Goal: Navigation & Orientation: Find specific page/section

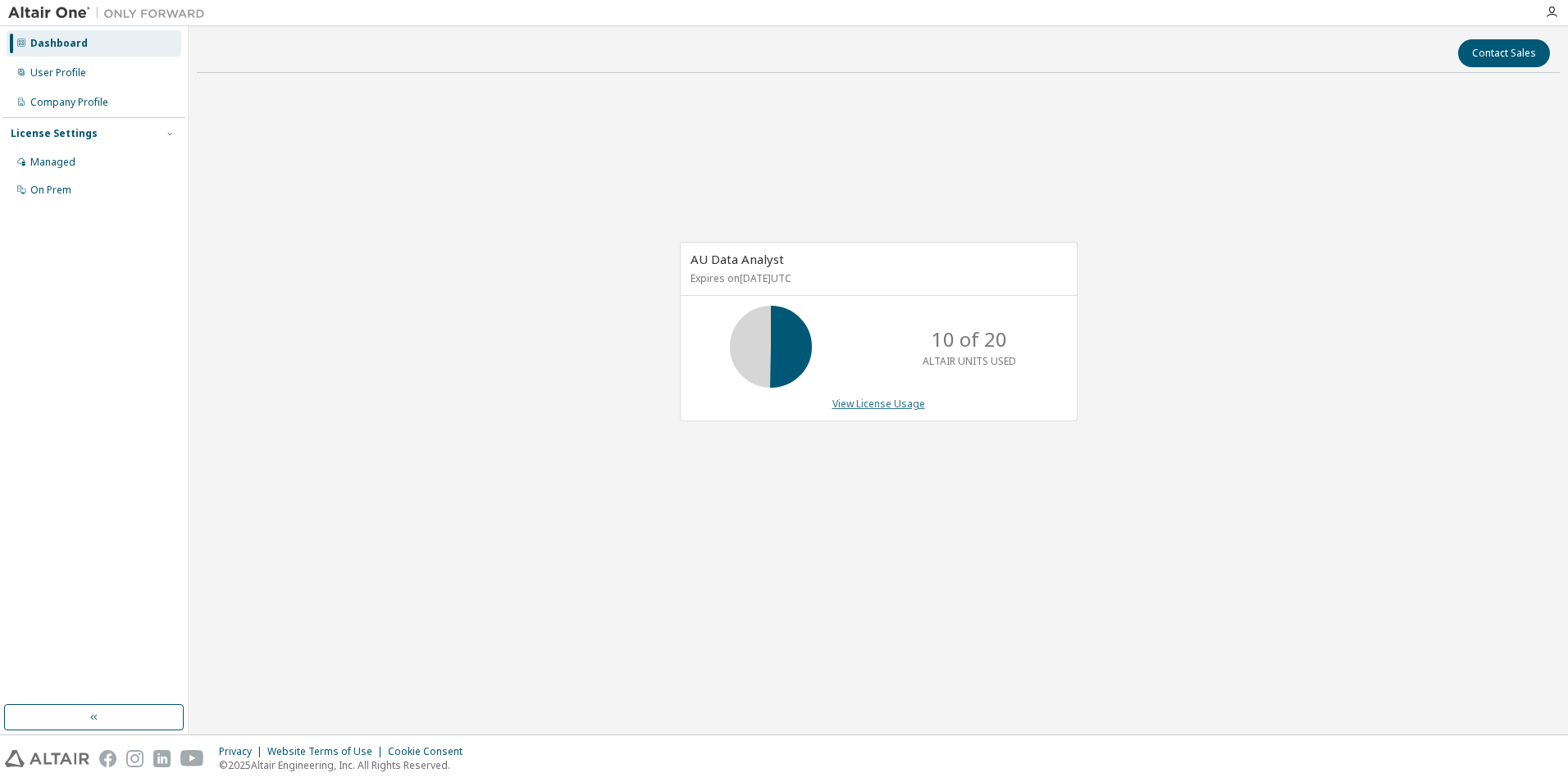
click at [885, 404] on link "View License Usage" at bounding box center [879, 403] width 92 height 14
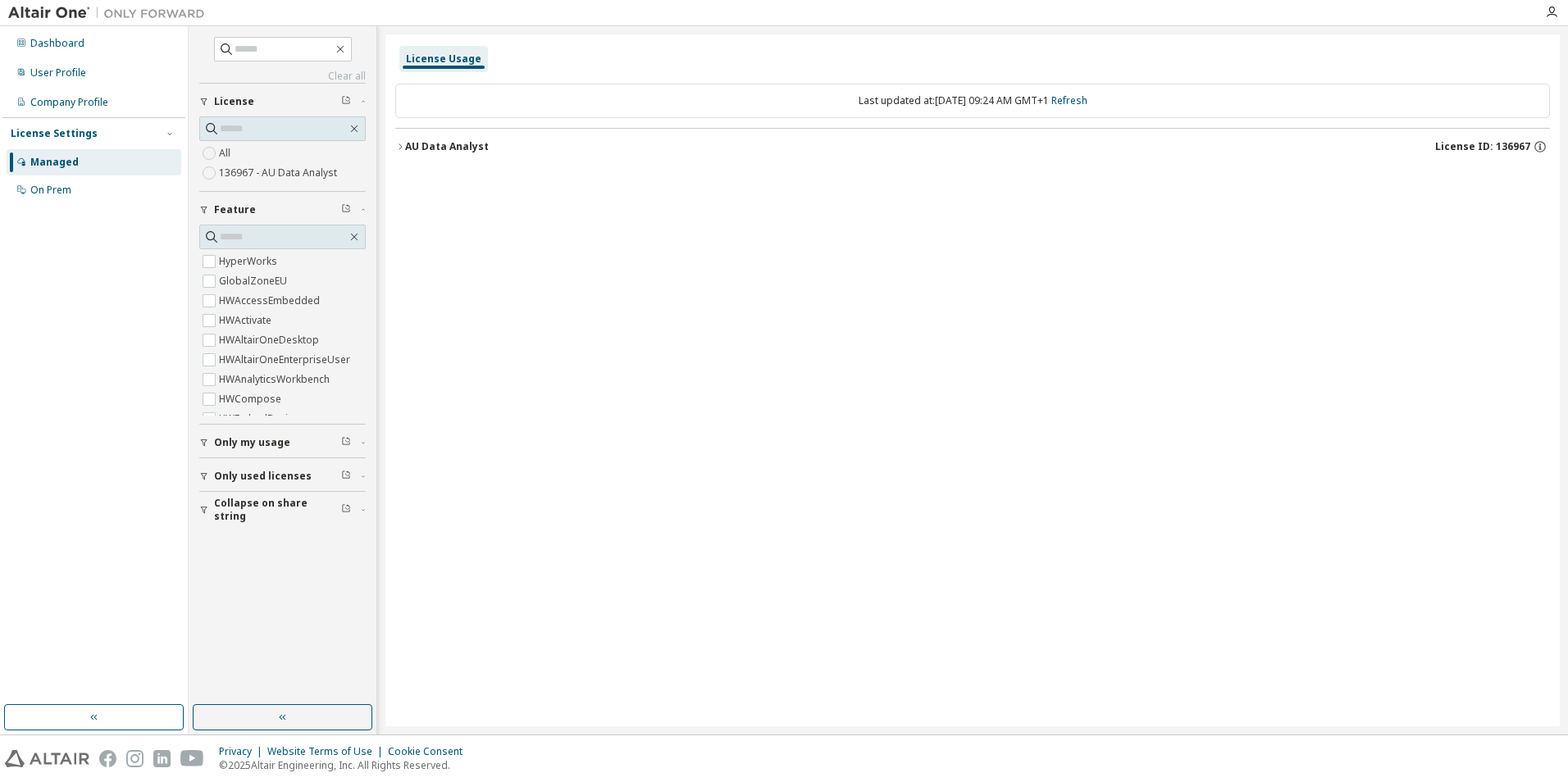
click at [357, 475] on div "Only used licenses" at bounding box center [288, 476] width 147 height 13
click at [57, 98] on div "Company Profile" at bounding box center [69, 102] width 77 height 13
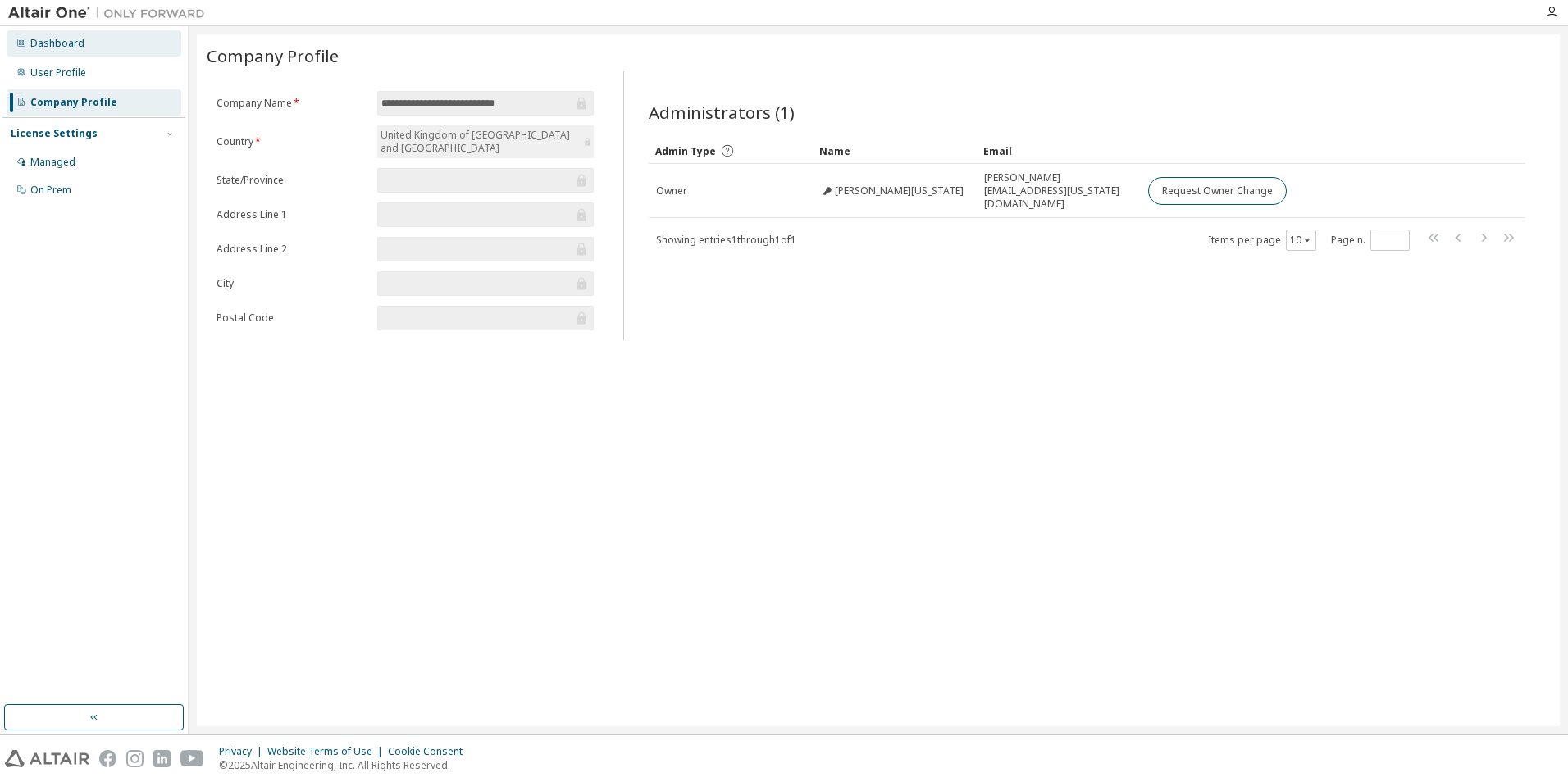
click at [45, 44] on div "Dashboard" at bounding box center [58, 44] width 54 height 13
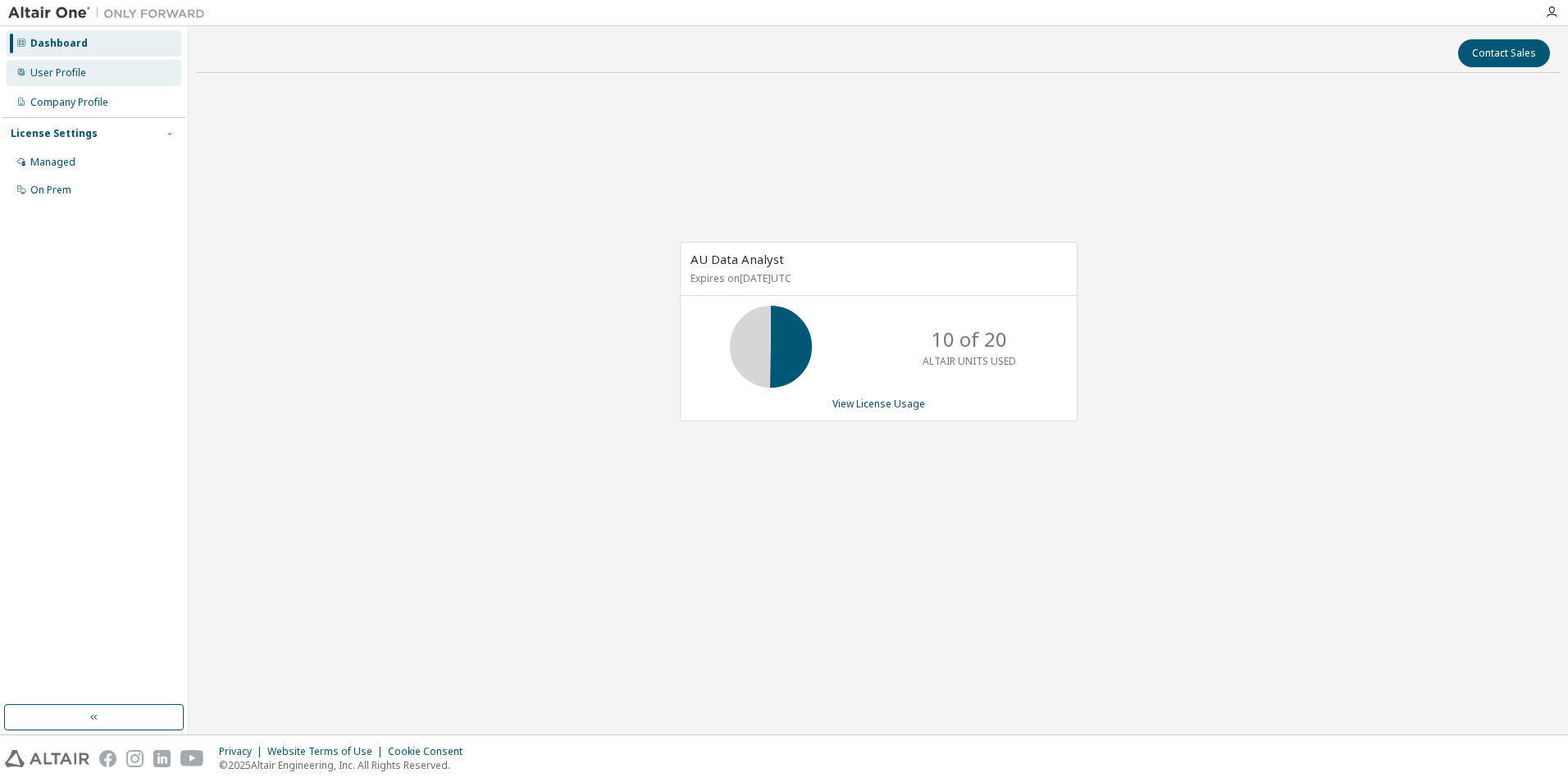
click at [109, 77] on div "User Profile" at bounding box center [94, 73] width 175 height 26
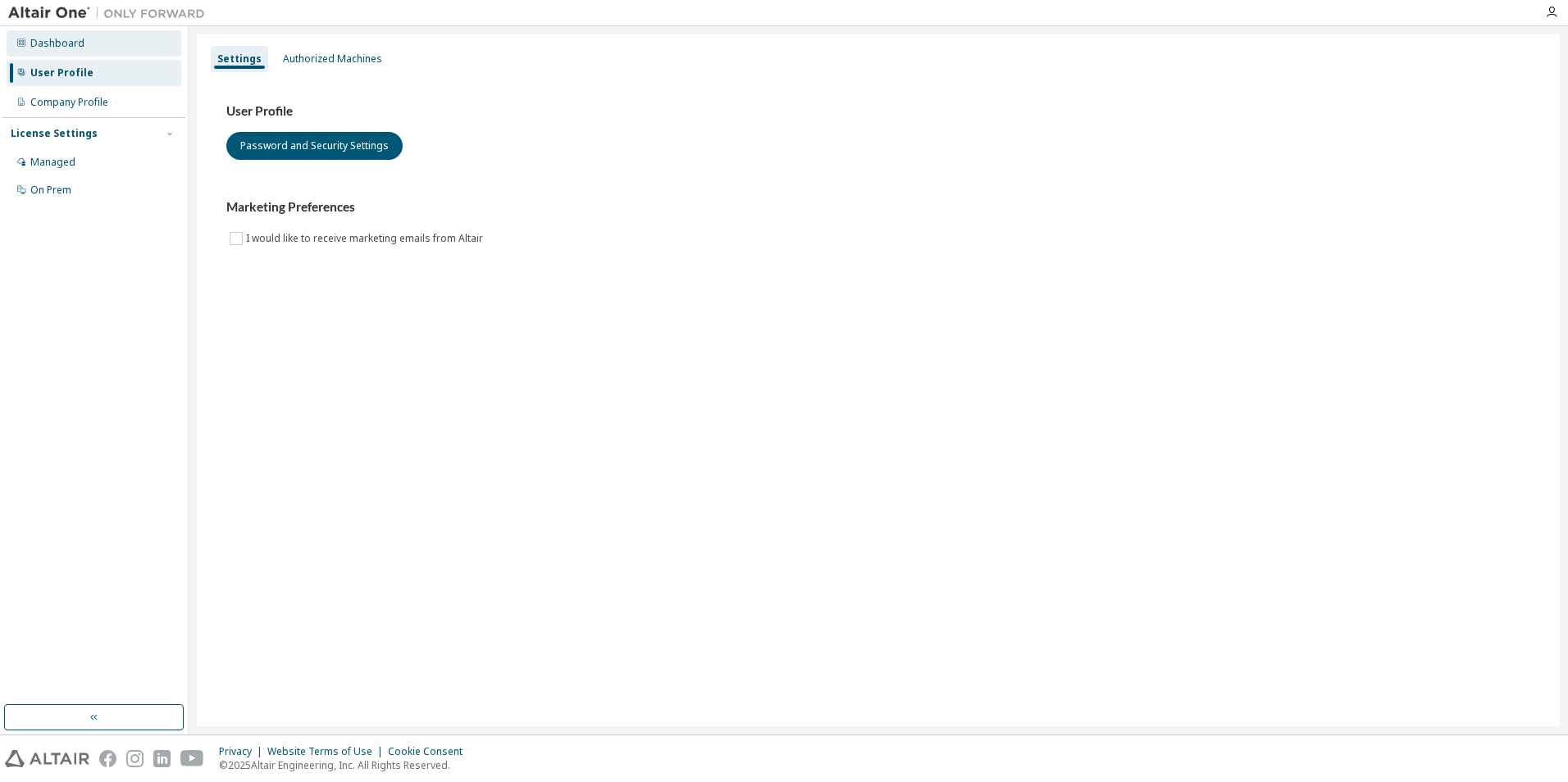
click at [99, 51] on div "Dashboard" at bounding box center [94, 44] width 175 height 26
